Goal: Navigation & Orientation: Find specific page/section

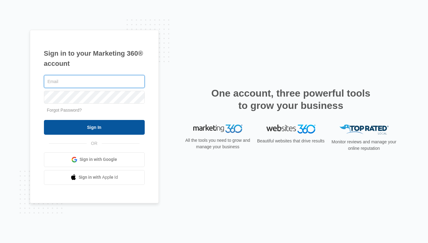
type input "[PERSON_NAME][EMAIL_ADDRESS][PERSON_NAME][DOMAIN_NAME]"
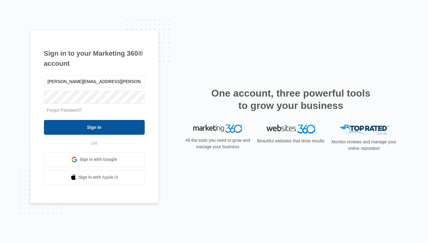
click at [63, 125] on input "Sign In" at bounding box center [94, 127] width 101 height 15
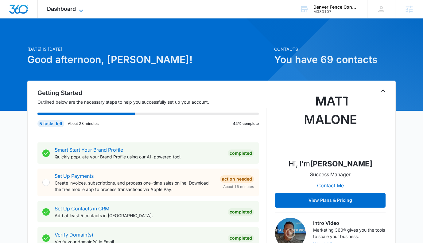
click at [63, 10] on span "Dashboard" at bounding box center [61, 9] width 29 height 6
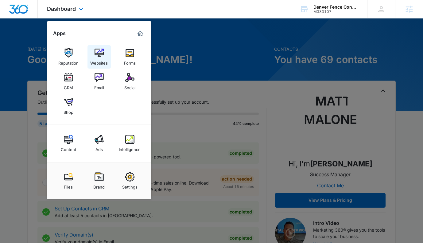
click at [104, 57] on link "Websites" at bounding box center [99, 56] width 23 height 23
